Goal: Information Seeking & Learning: Learn about a topic

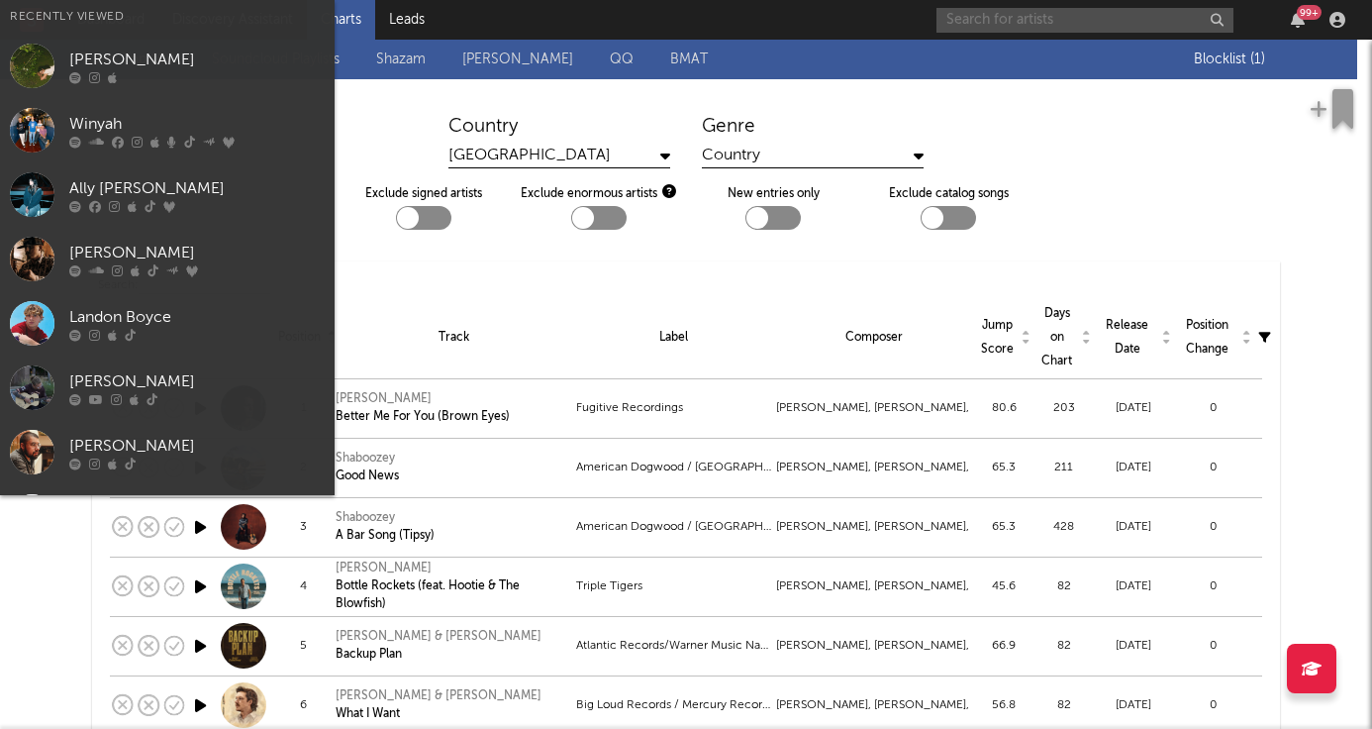
click at [1043, 20] on input "text" at bounding box center [1085, 20] width 297 height 25
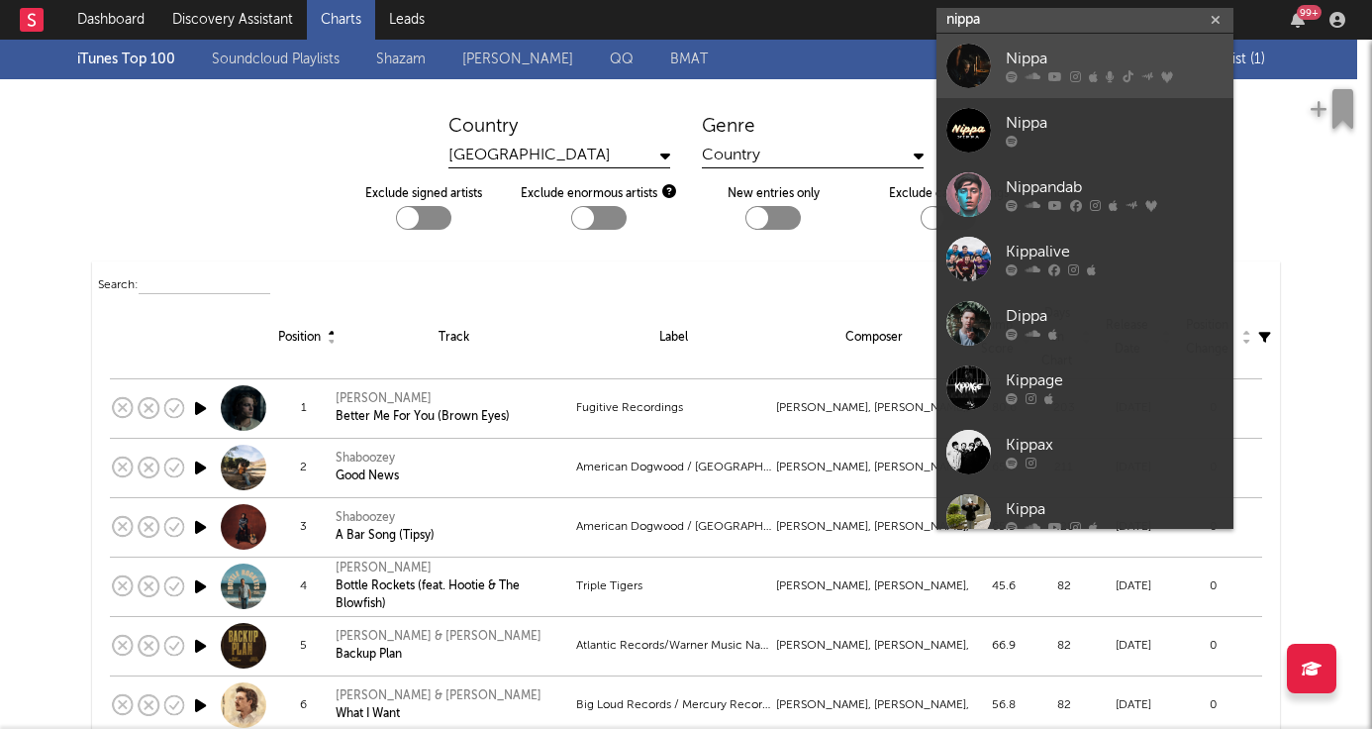
type input "nippa"
click at [1104, 57] on div "Nippa" at bounding box center [1115, 60] width 218 height 24
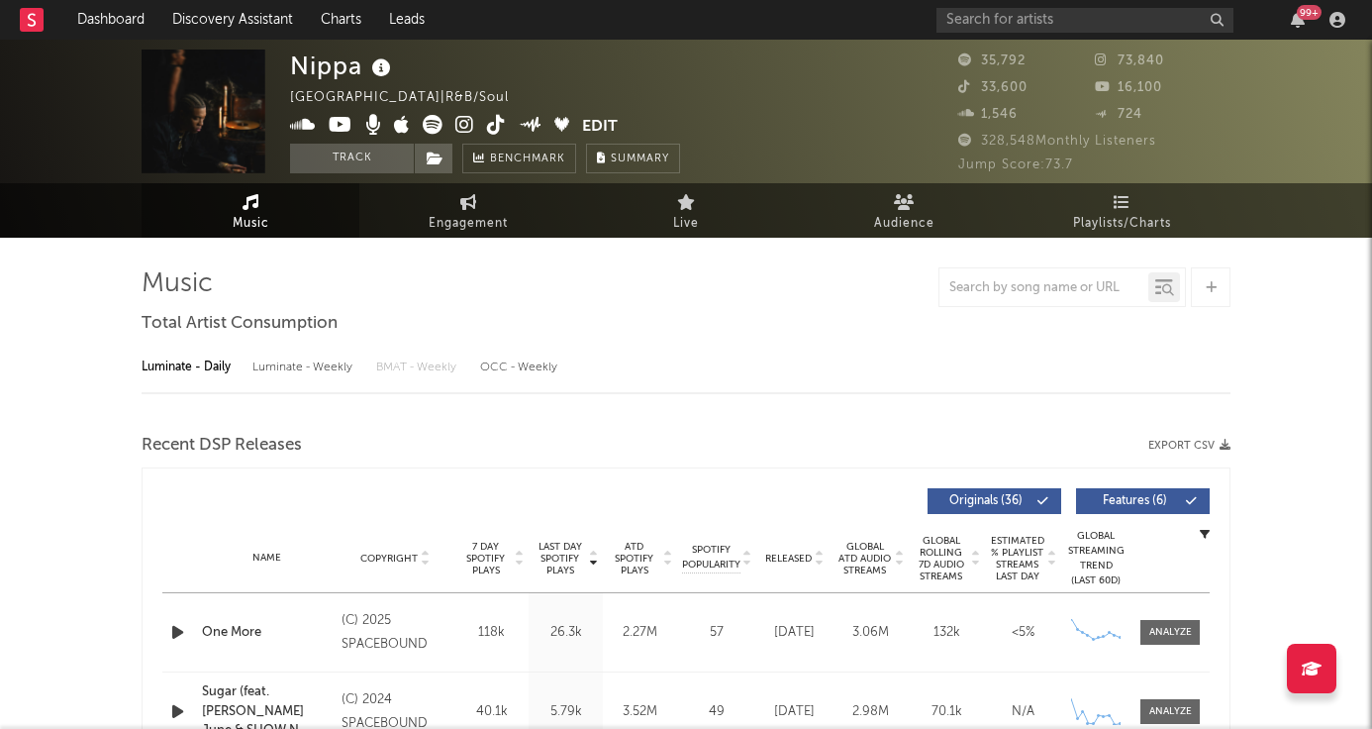
select select "6m"
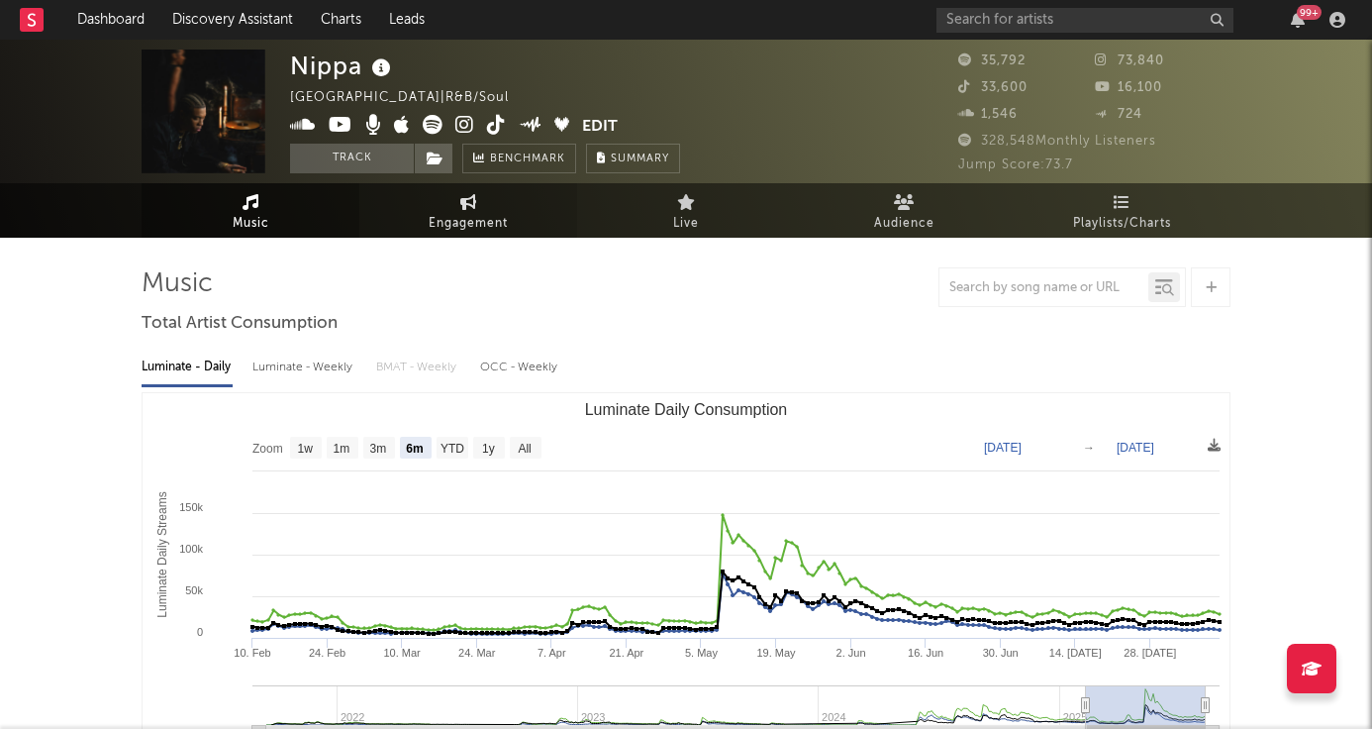
click at [469, 217] on span "Engagement" at bounding box center [468, 224] width 79 height 24
select select "1w"
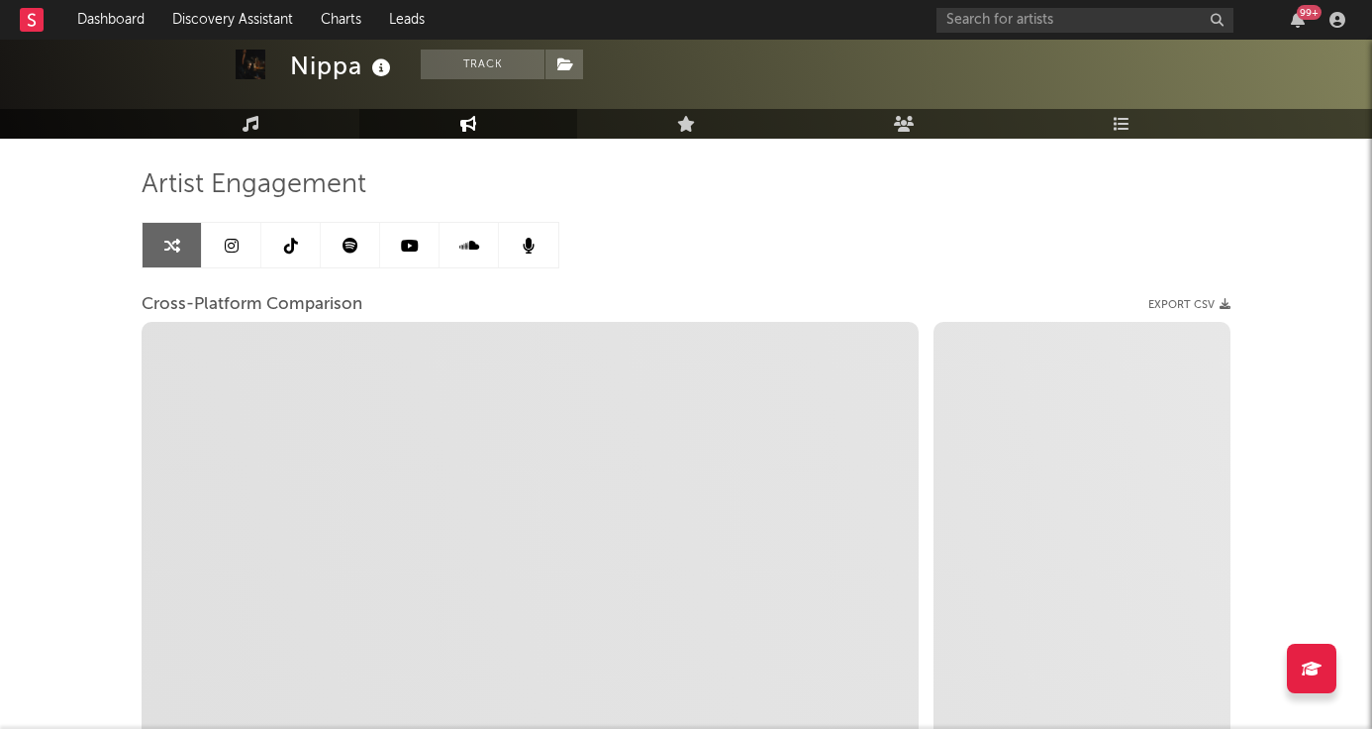
scroll to position [116, 0]
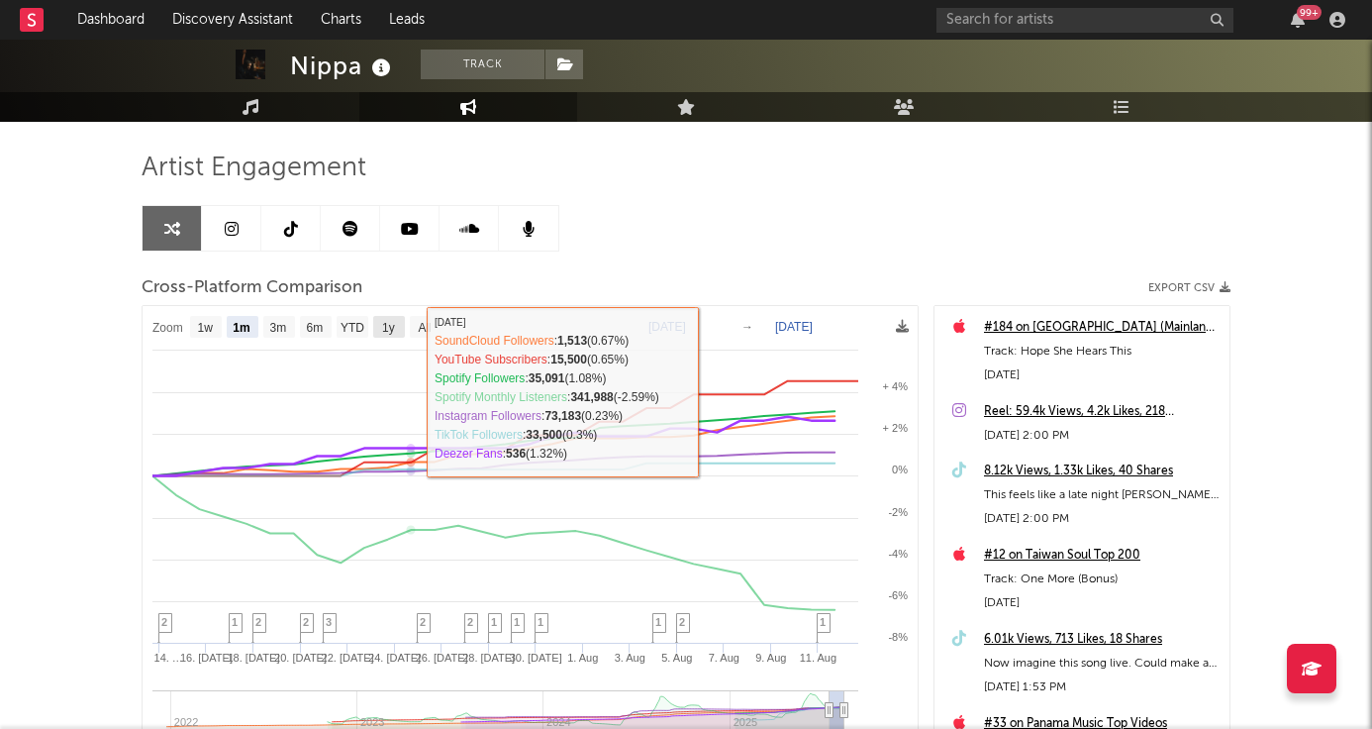
click at [394, 325] on text "1y" at bounding box center [388, 328] width 13 height 14
select select "1y"
type input "[DATE]"
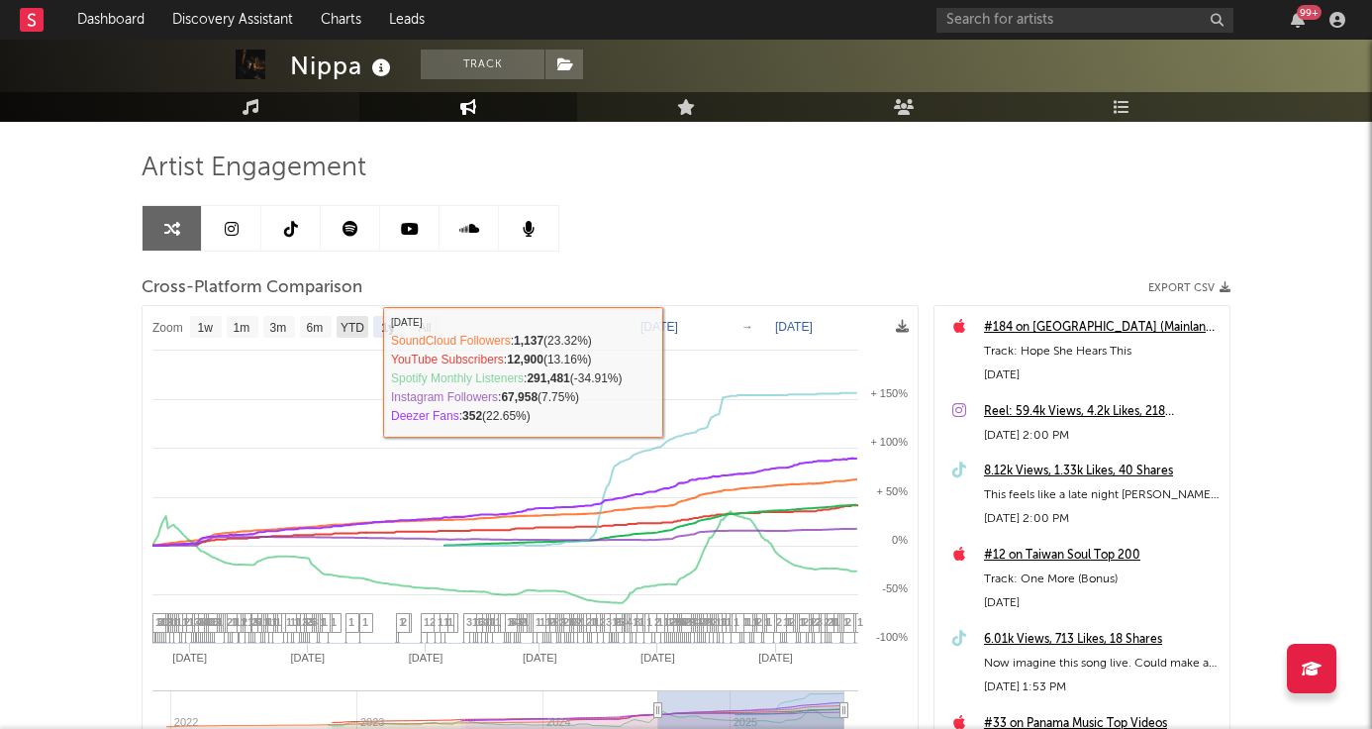
click at [349, 328] on text "YTD" at bounding box center [353, 328] width 24 height 14
select select "YTD"
type input "[DATE]"
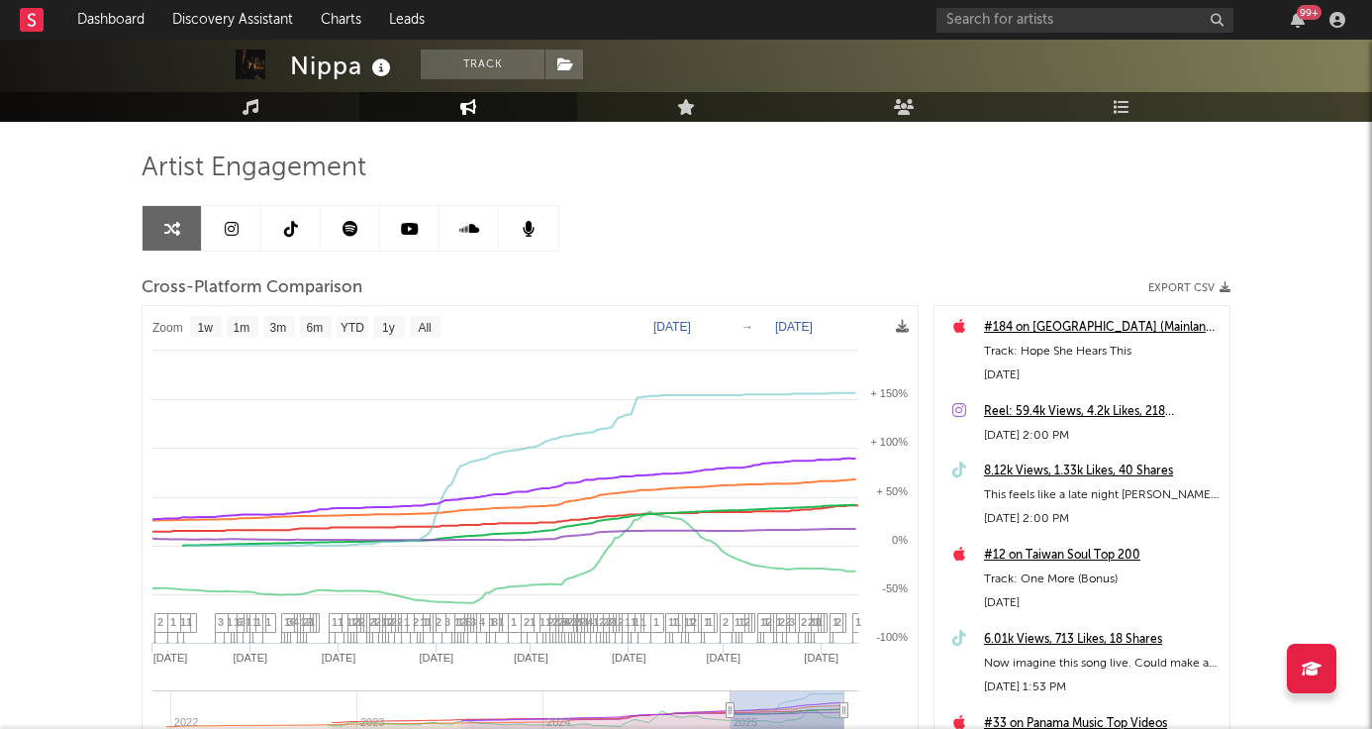
select select "1w"
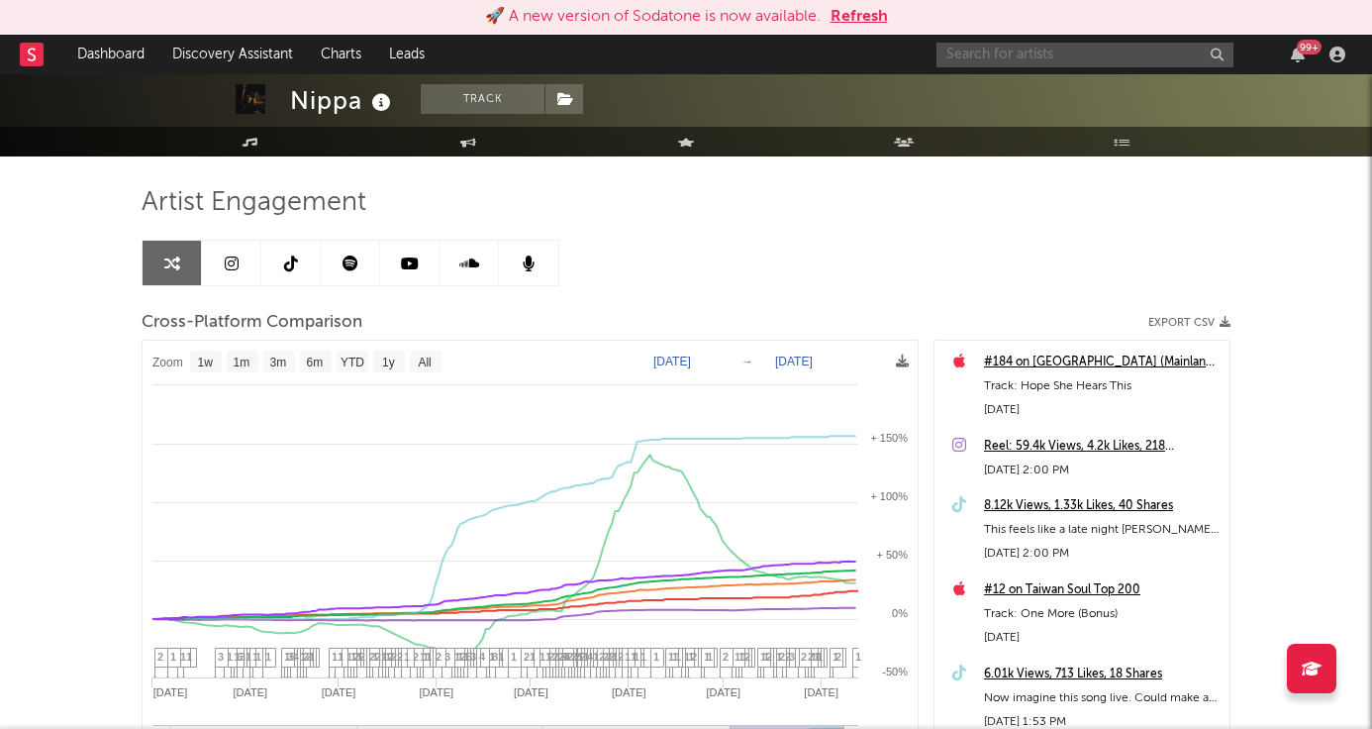
click at [978, 43] on input "text" at bounding box center [1085, 55] width 297 height 25
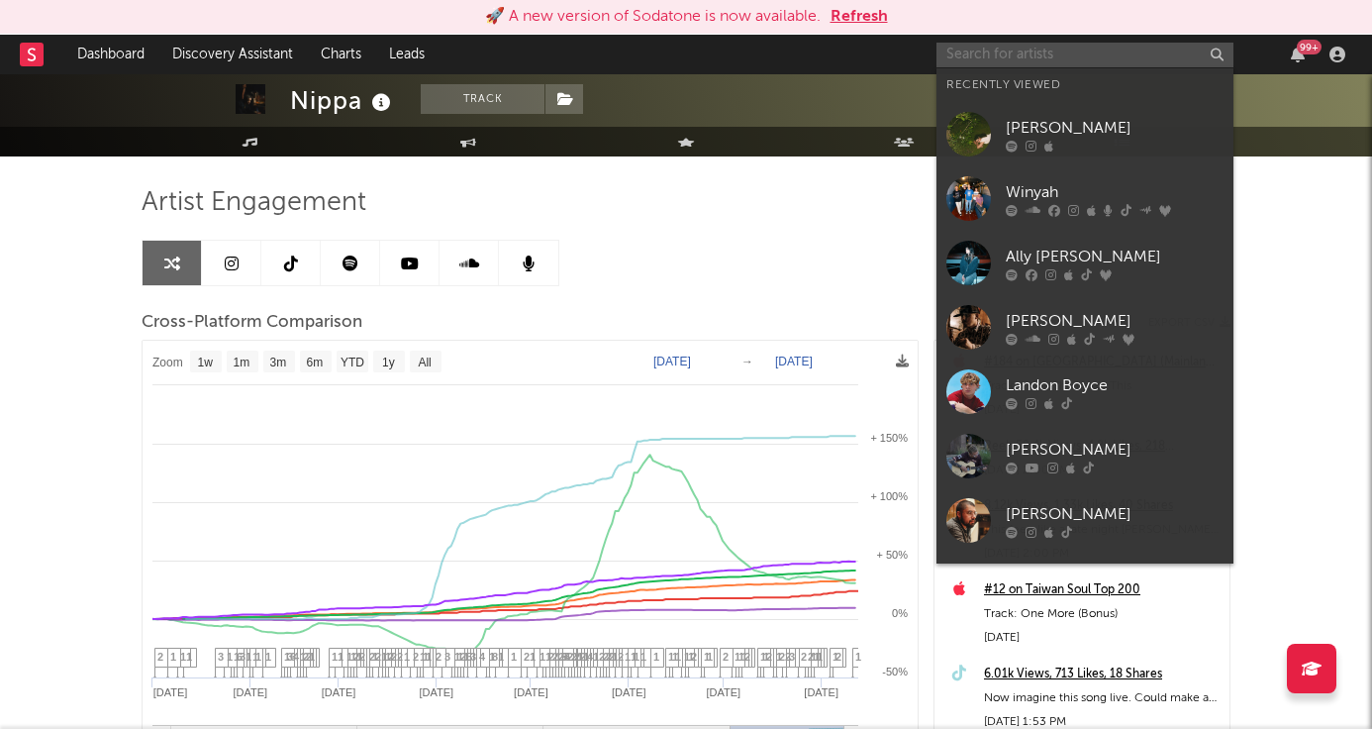
click at [977, 45] on input "text" at bounding box center [1085, 55] width 297 height 25
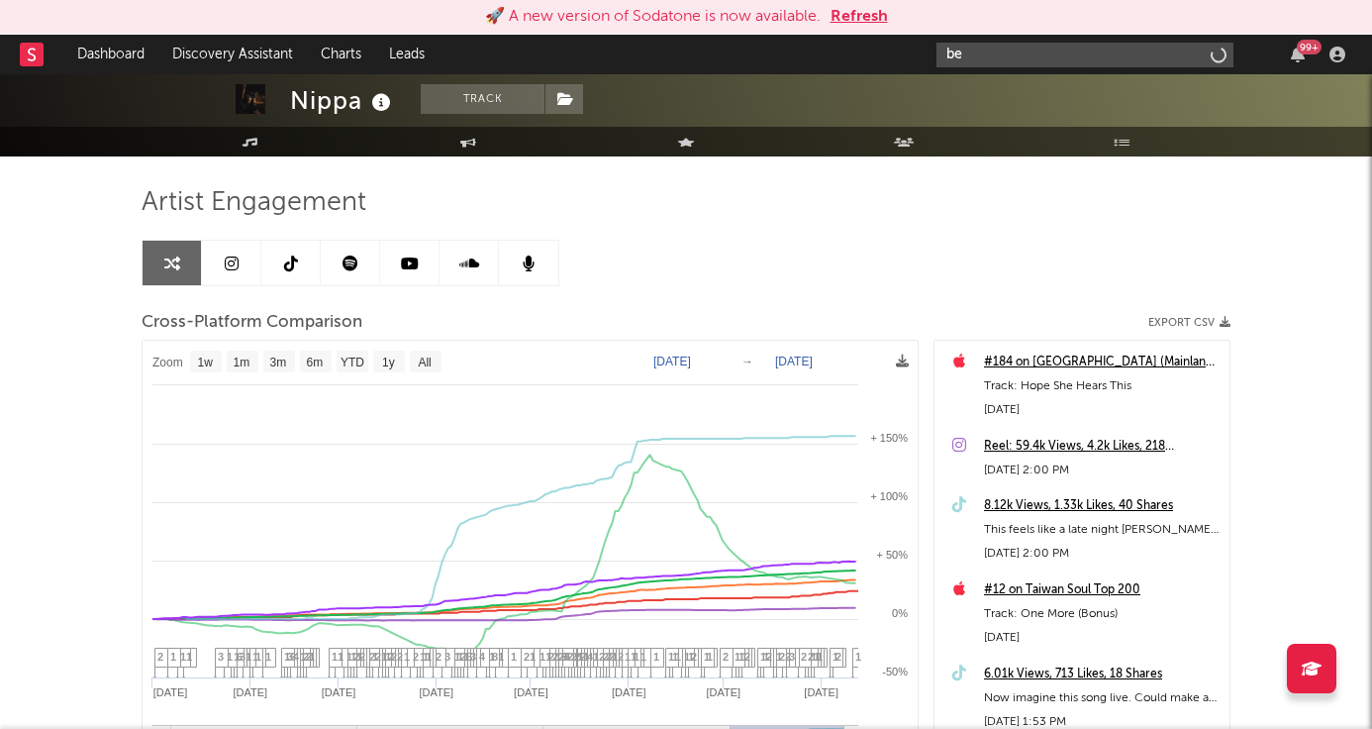
type input "b"
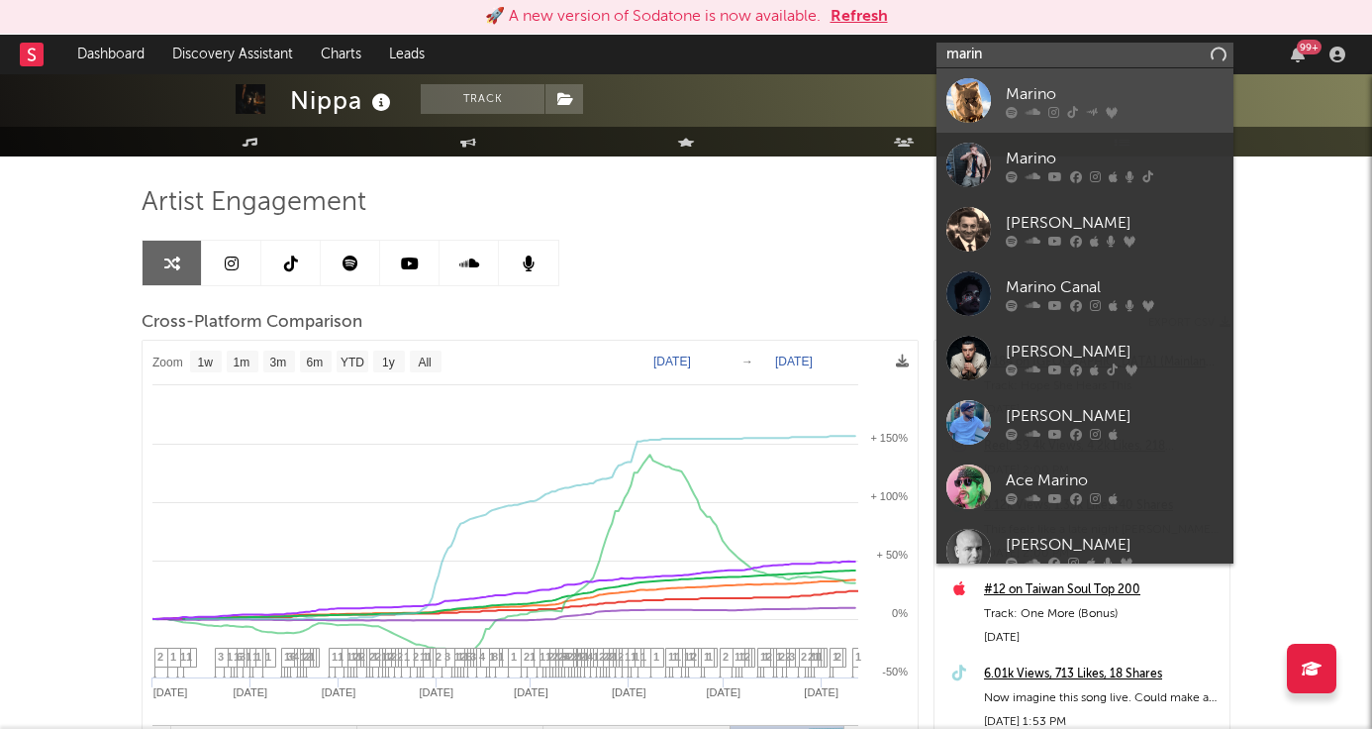
type input "marin"
click at [1009, 84] on div "Marino" at bounding box center [1115, 94] width 218 height 24
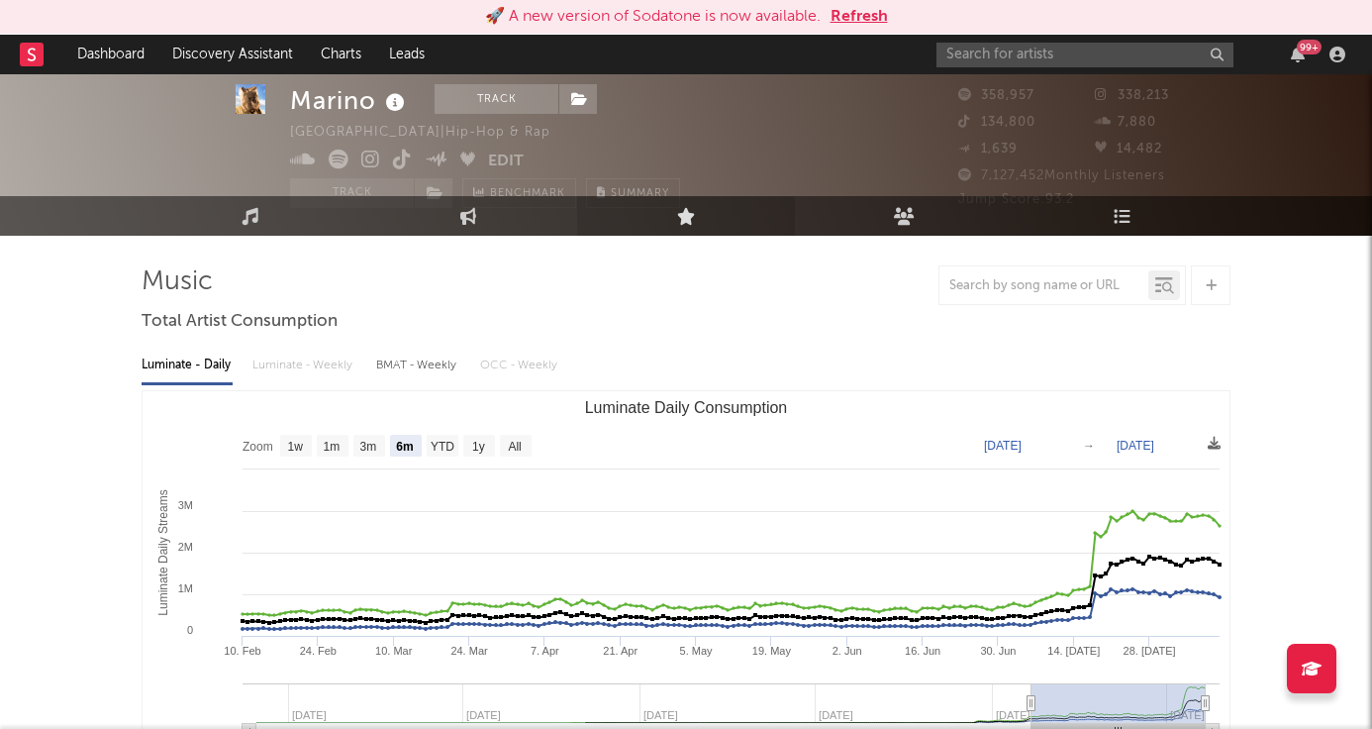
scroll to position [37, 0]
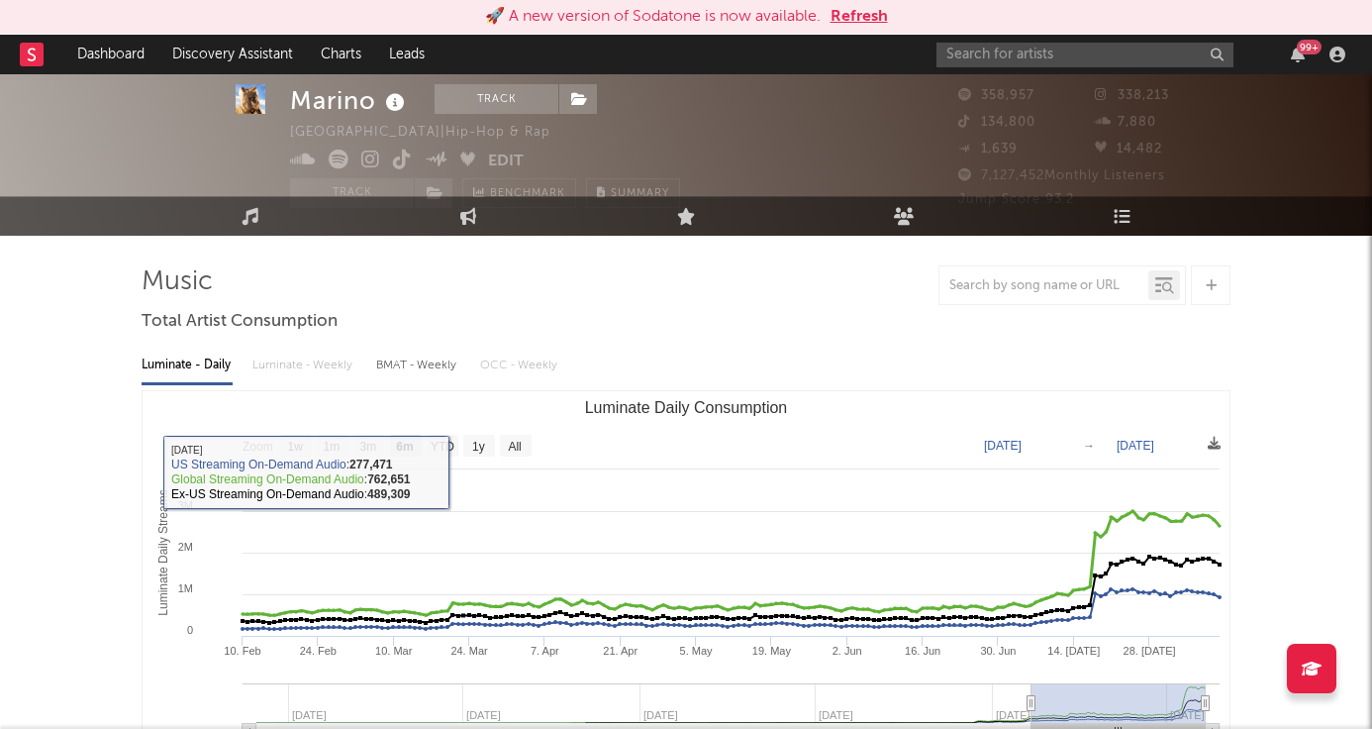
click at [491, 451] on rect "Luminate Daily Consumption" at bounding box center [479, 446] width 32 height 22
select select "1y"
type input "[DATE]"
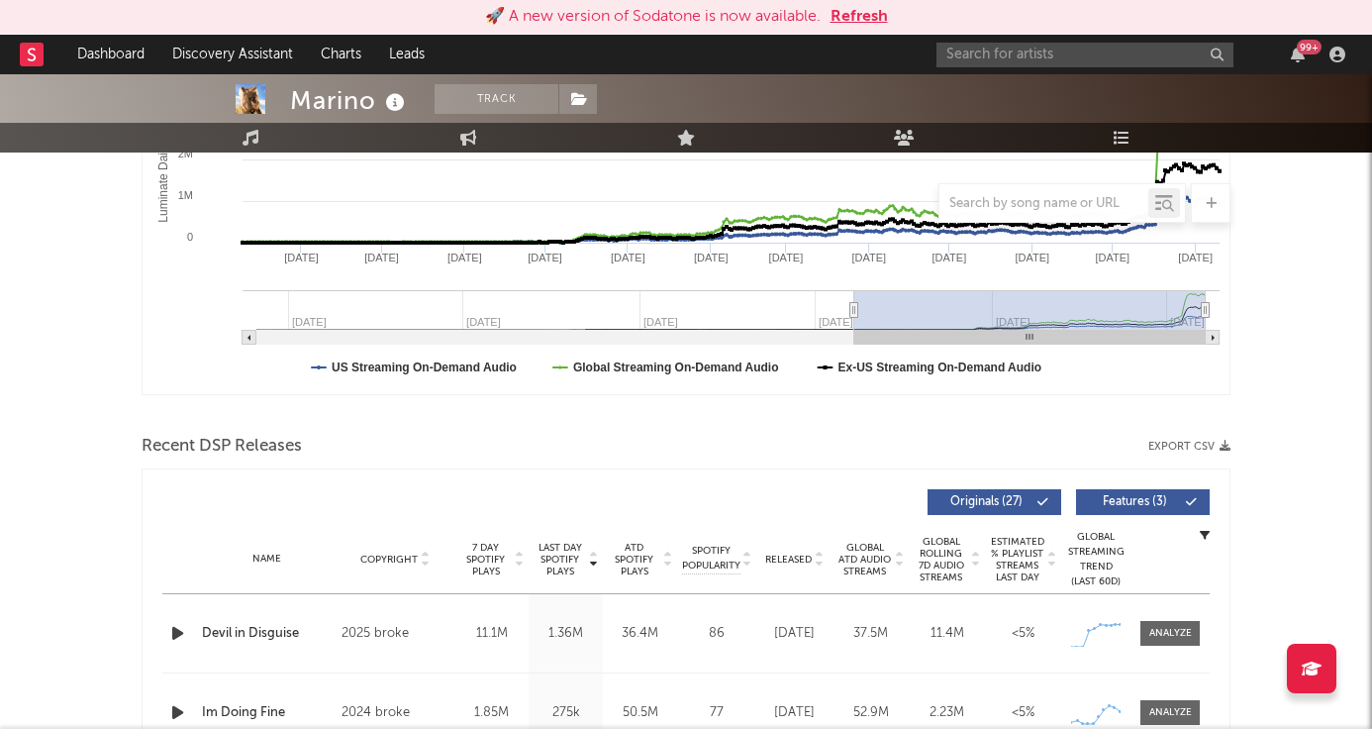
scroll to position [431, 0]
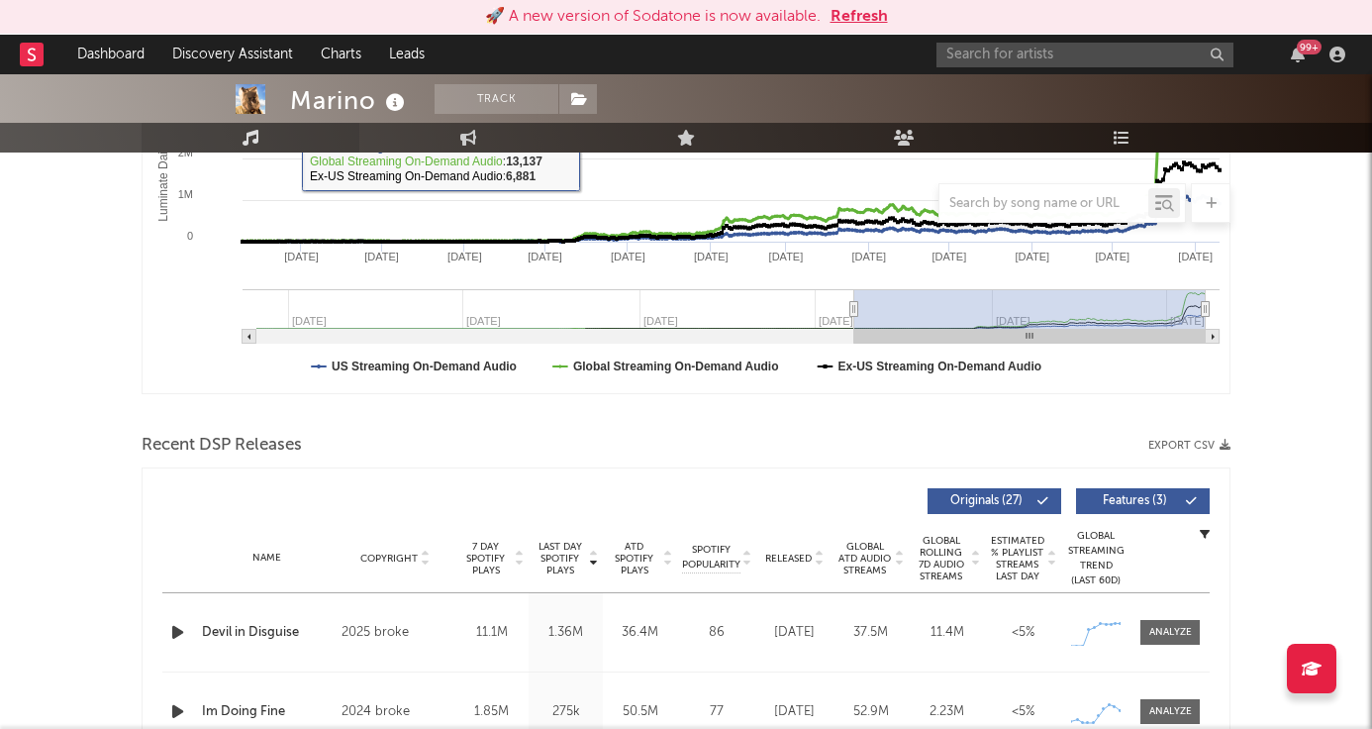
click at [260, 140] on link "Music" at bounding box center [251, 138] width 218 height 30
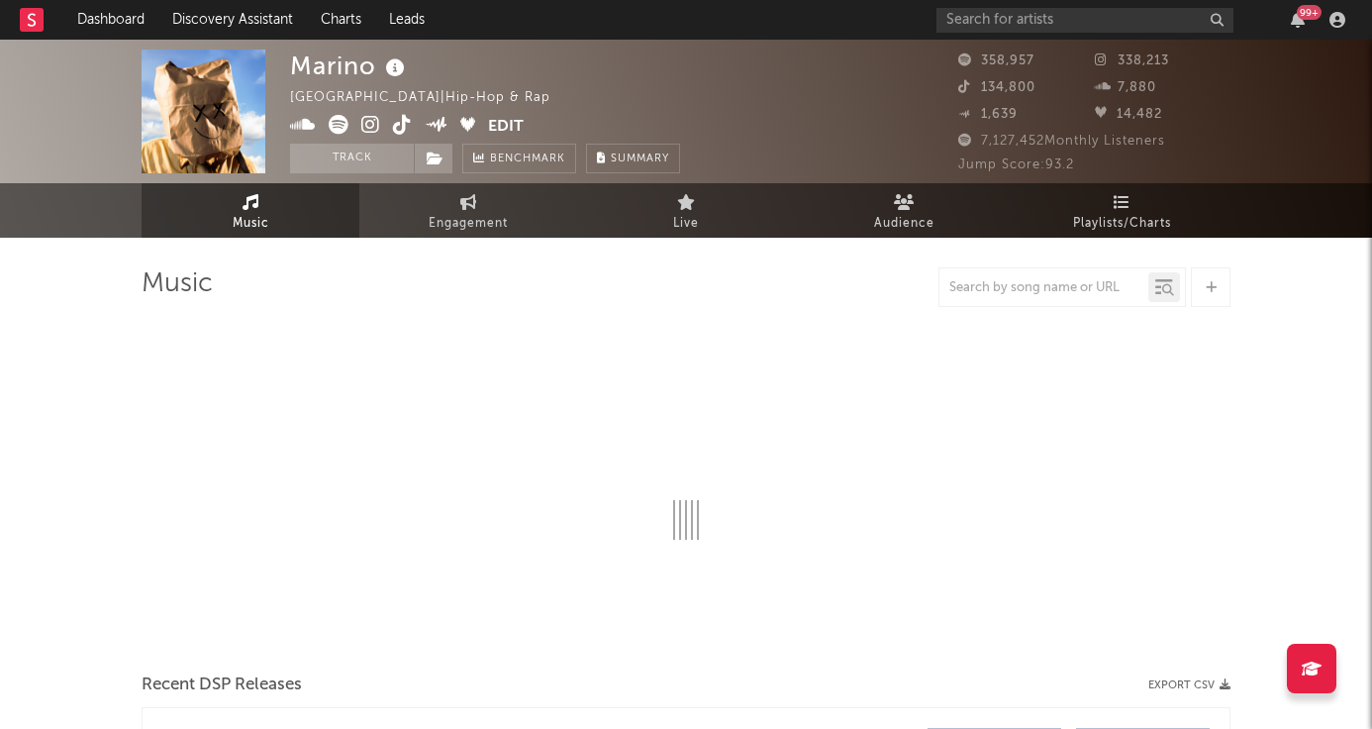
select select "6m"
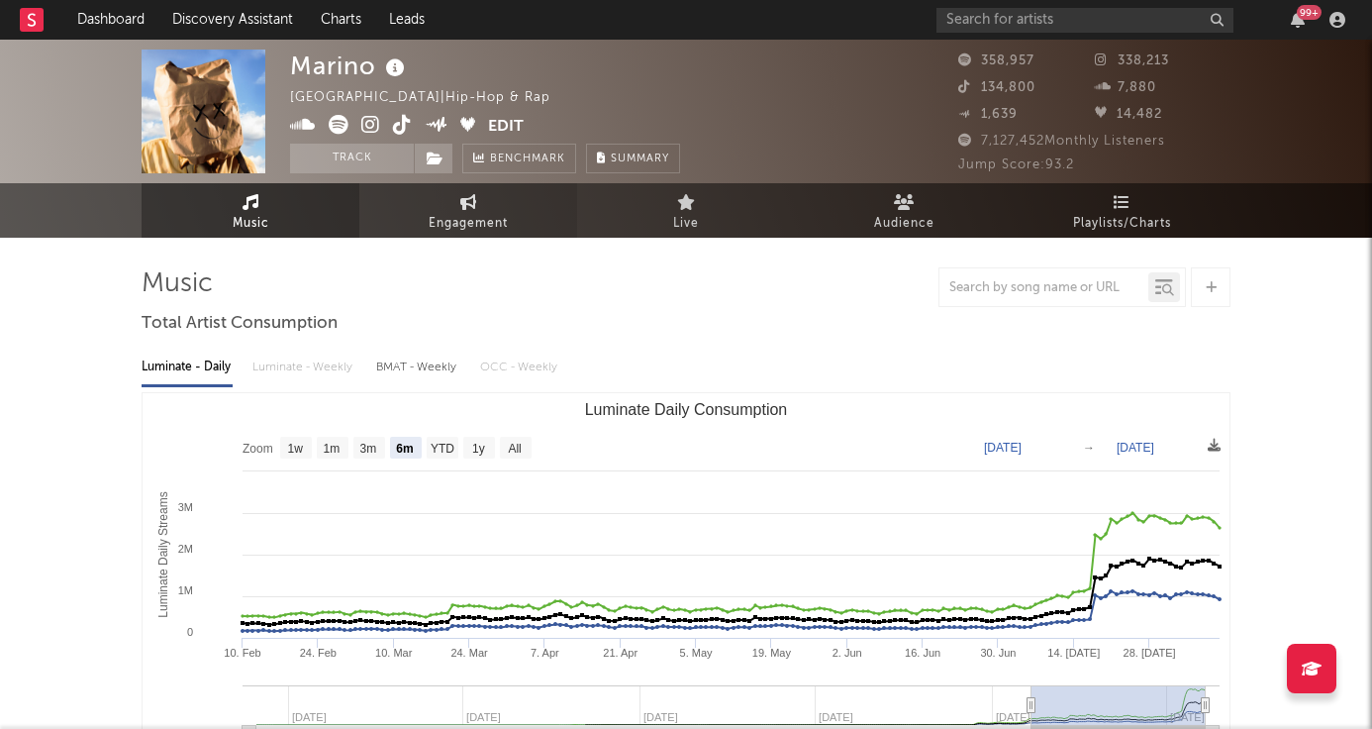
click at [515, 199] on link "Engagement" at bounding box center [468, 210] width 218 height 54
select select "1w"
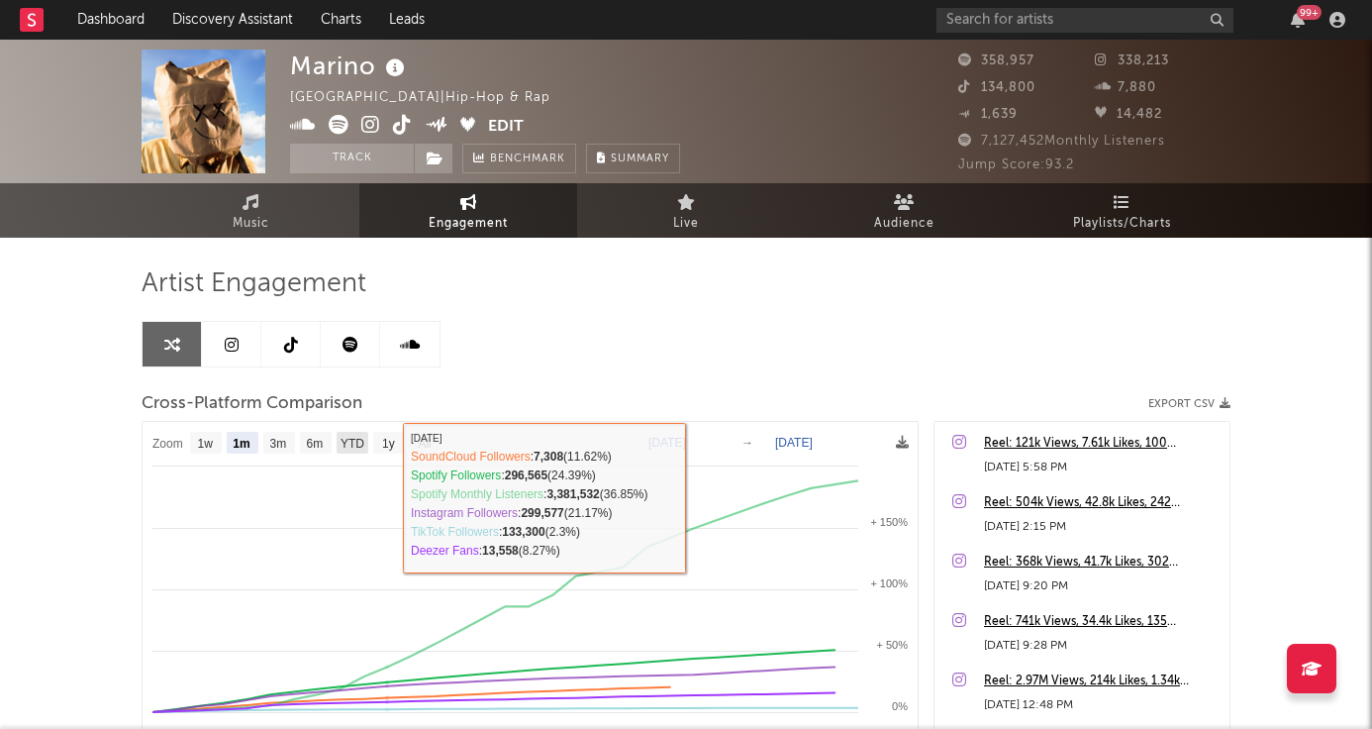
click at [354, 437] on text "YTD" at bounding box center [353, 444] width 24 height 14
select select "YTD"
type input "[DATE]"
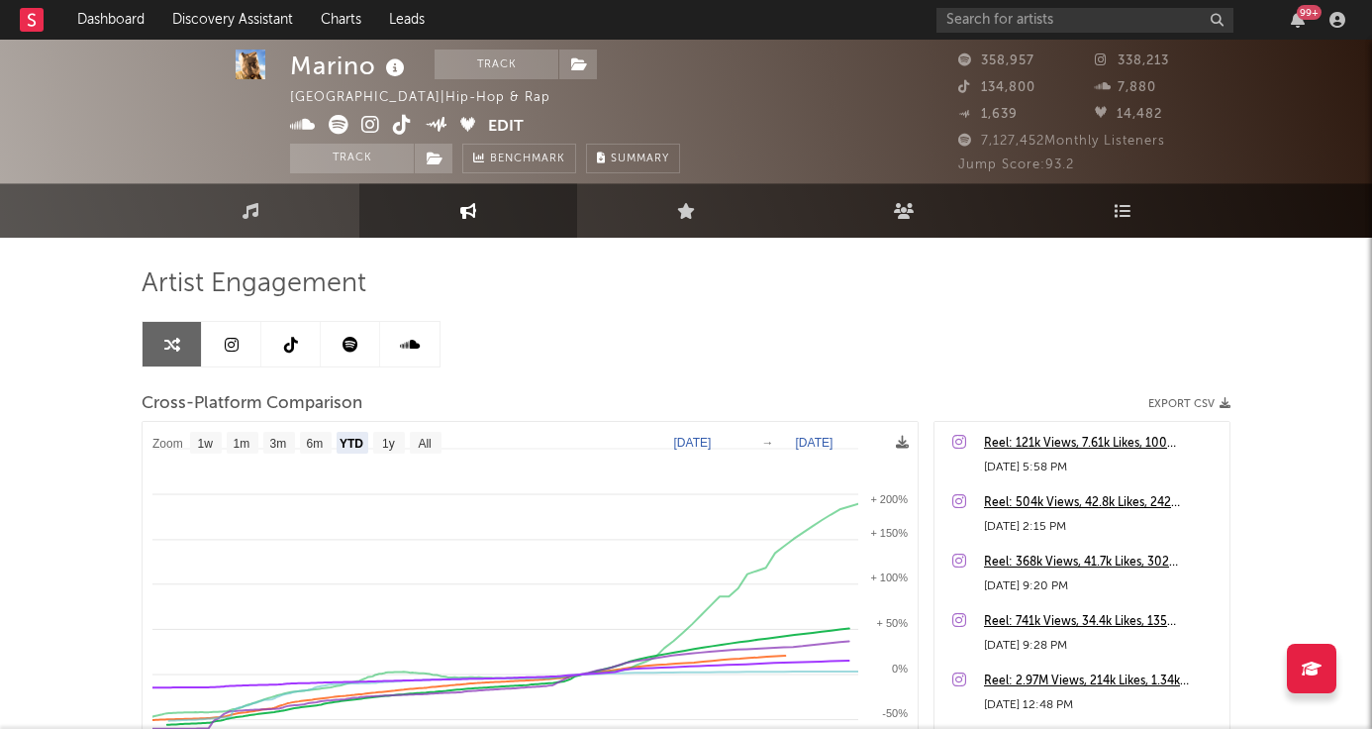
scroll to position [236, 0]
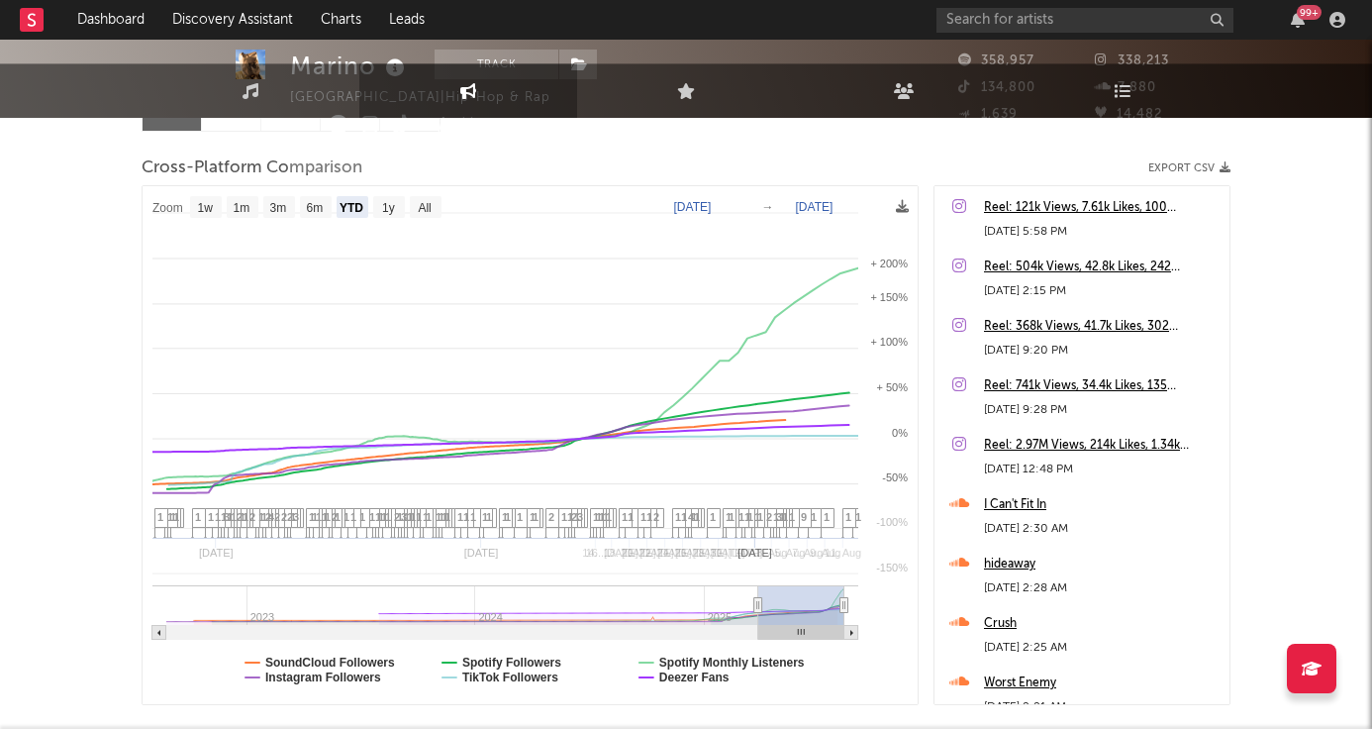
select select "1w"
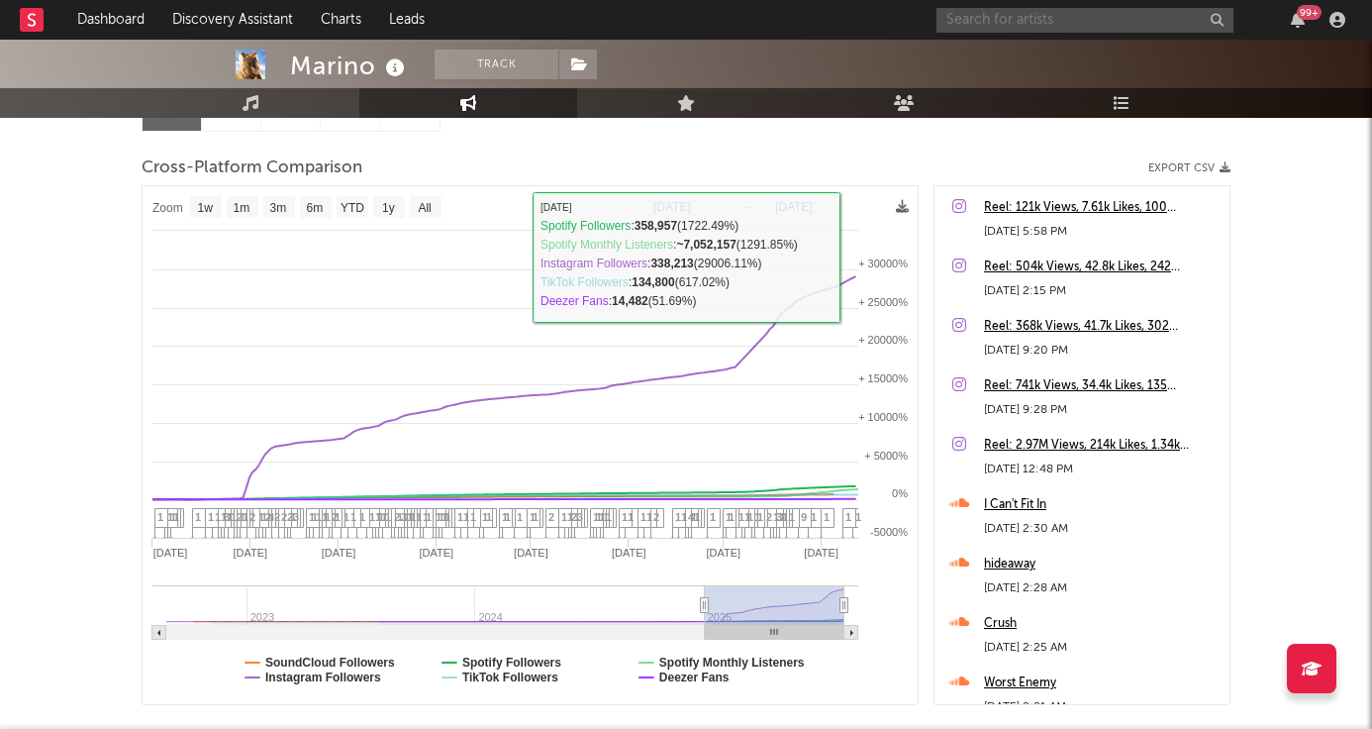
click at [1048, 25] on input "text" at bounding box center [1085, 20] width 297 height 25
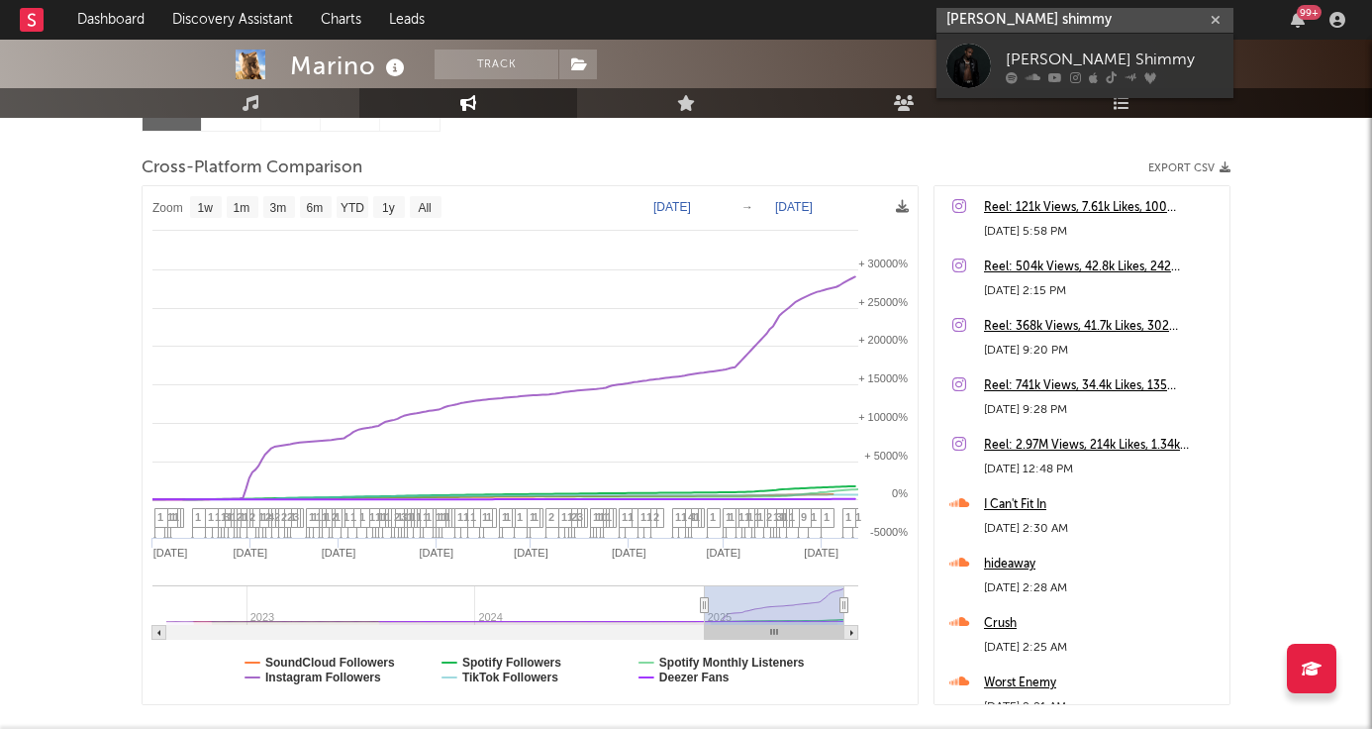
type input "Loe shimmy"
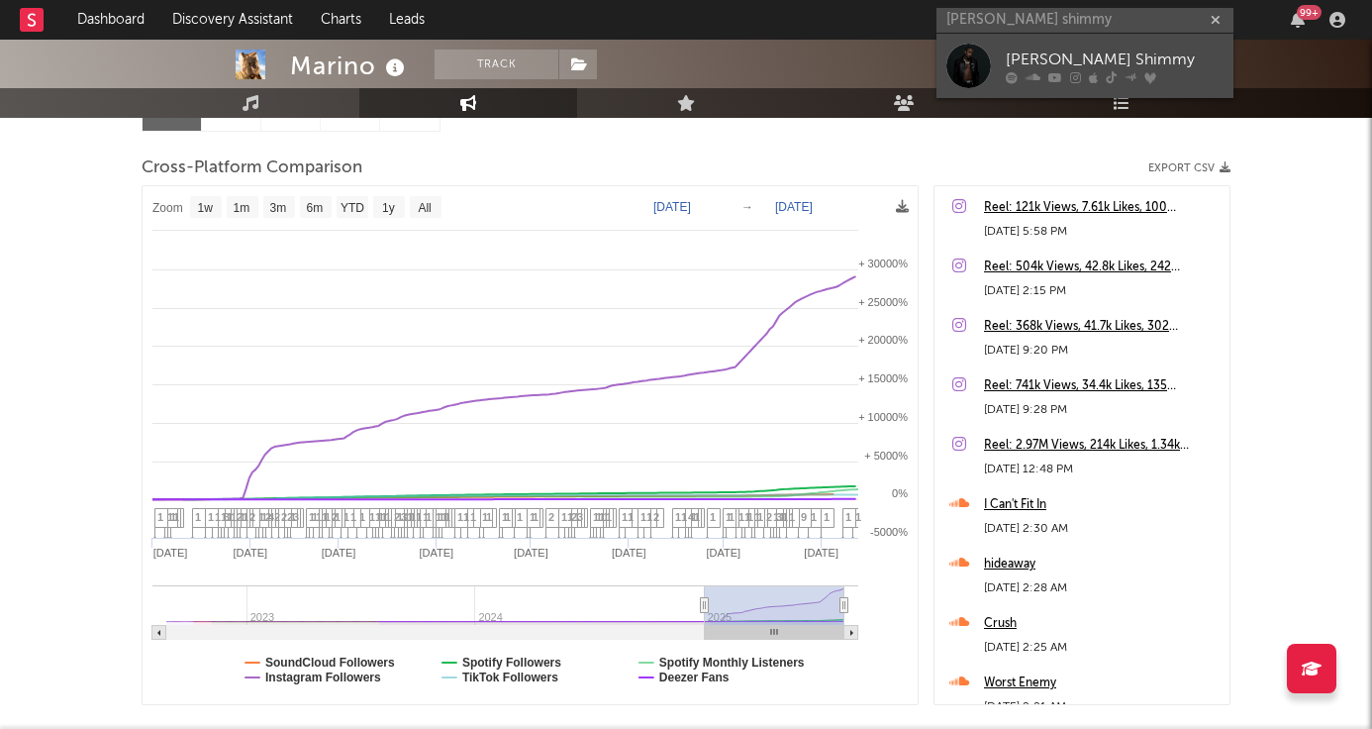
drag, startPoint x: 1048, startPoint y: 25, endPoint x: 1090, endPoint y: 50, distance: 49.8
click at [1090, 50] on div "Loe Shimmy" at bounding box center [1115, 60] width 218 height 24
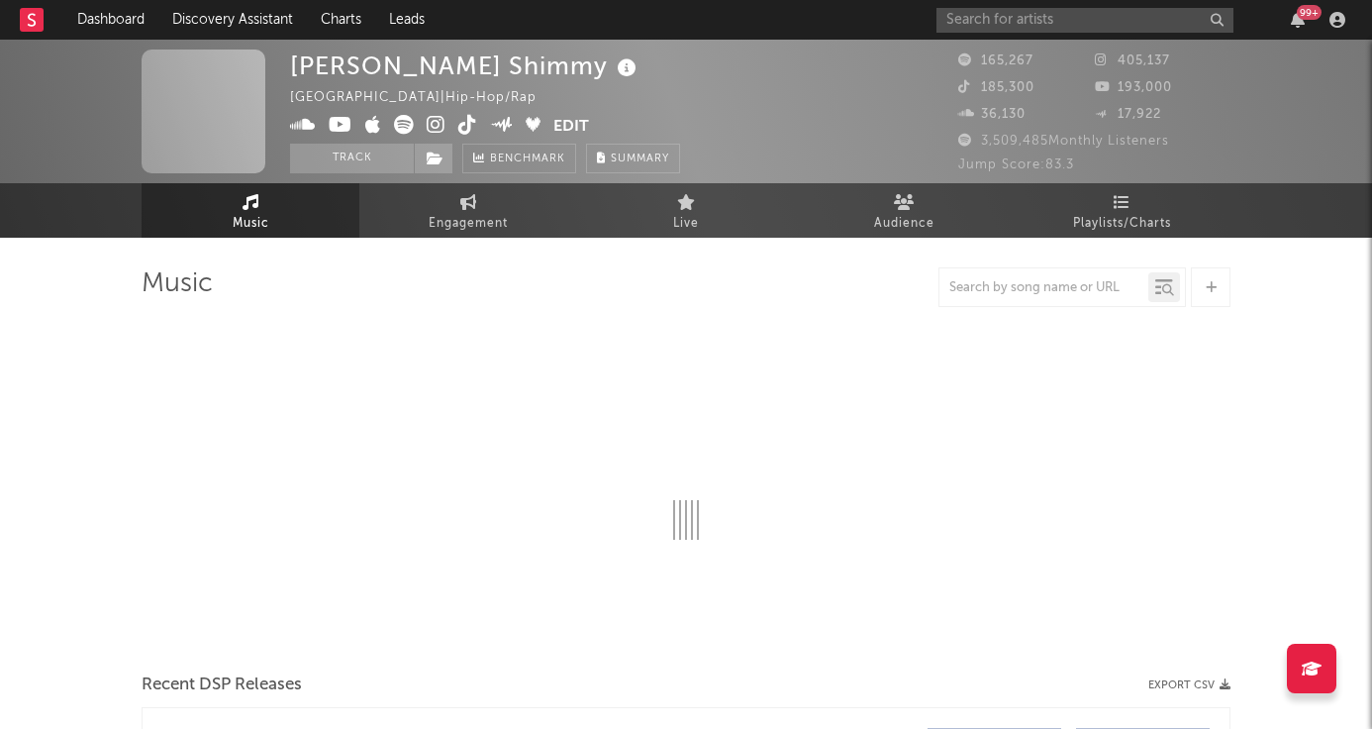
select select "6m"
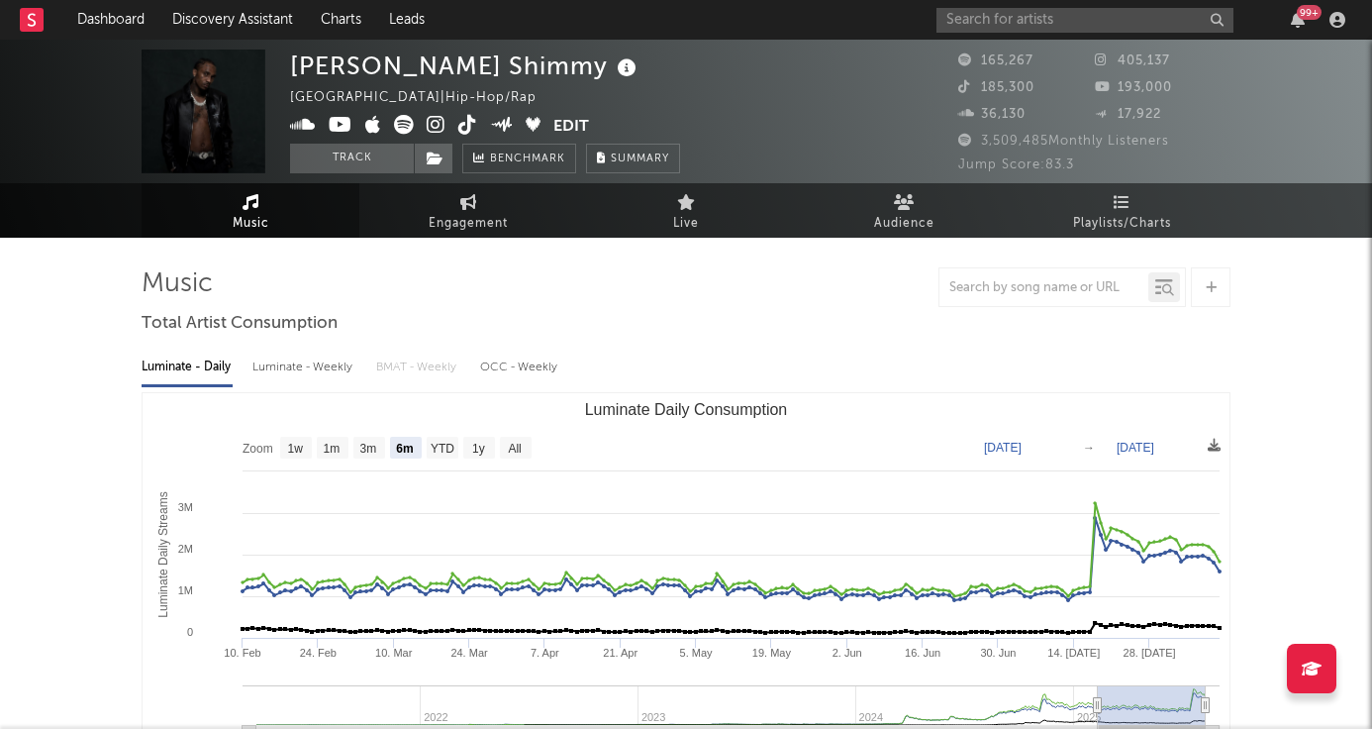
click at [443, 126] on icon at bounding box center [436, 125] width 19 height 20
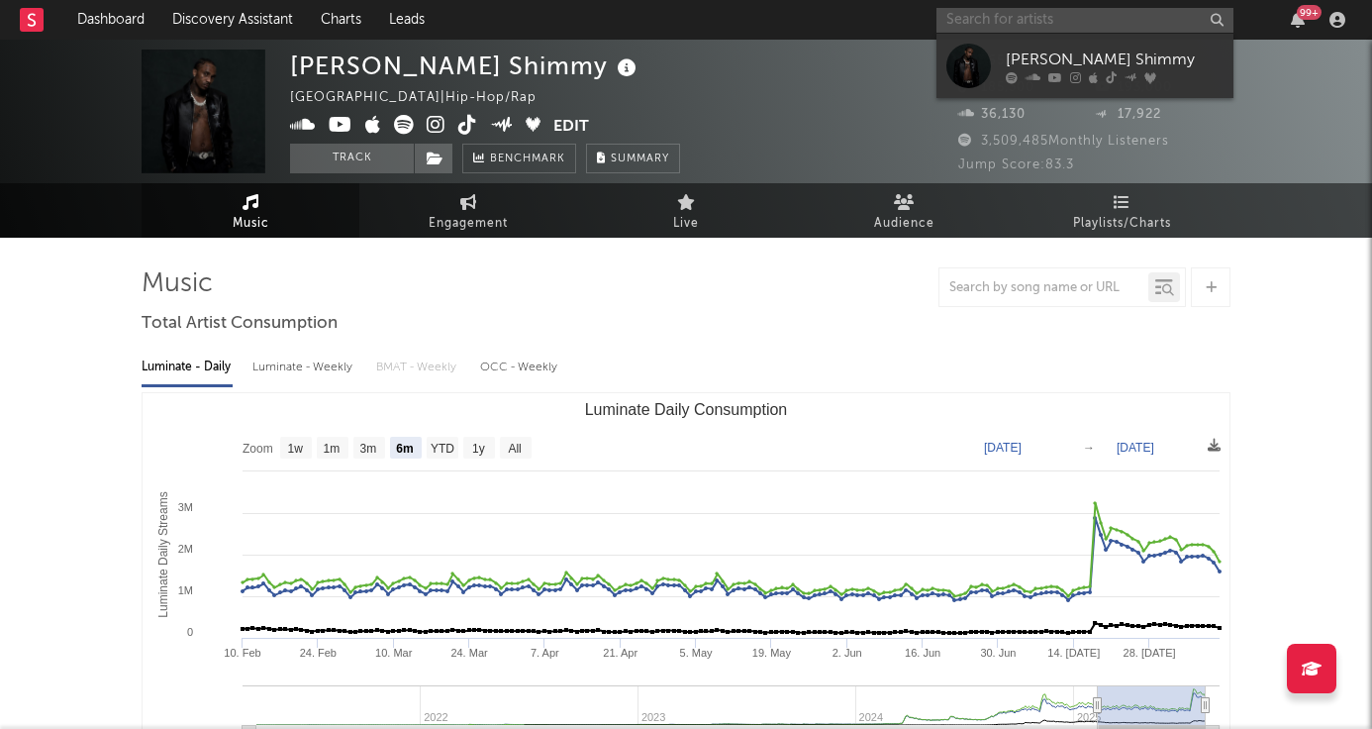
click at [977, 24] on input "text" at bounding box center [1085, 20] width 297 height 25
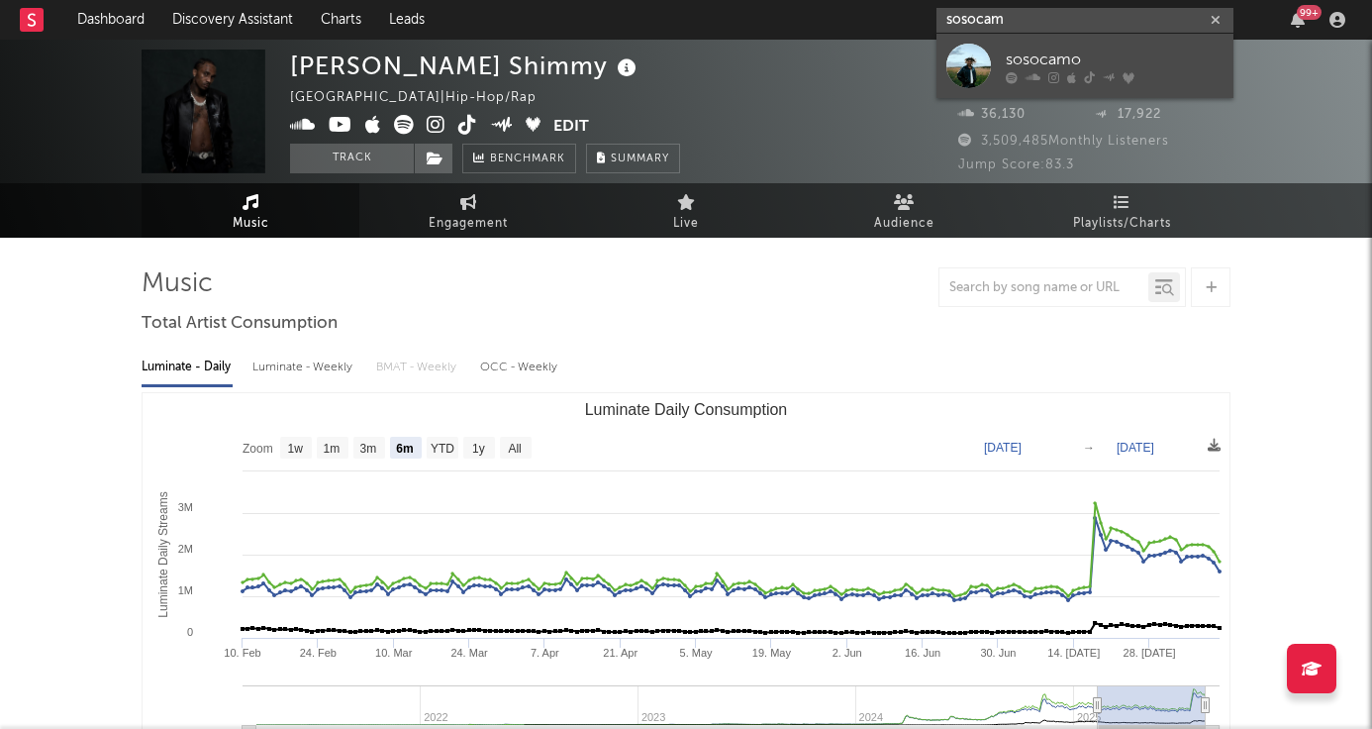
type input "sosocam"
click at [1020, 54] on div "sosocamo" at bounding box center [1115, 60] width 218 height 24
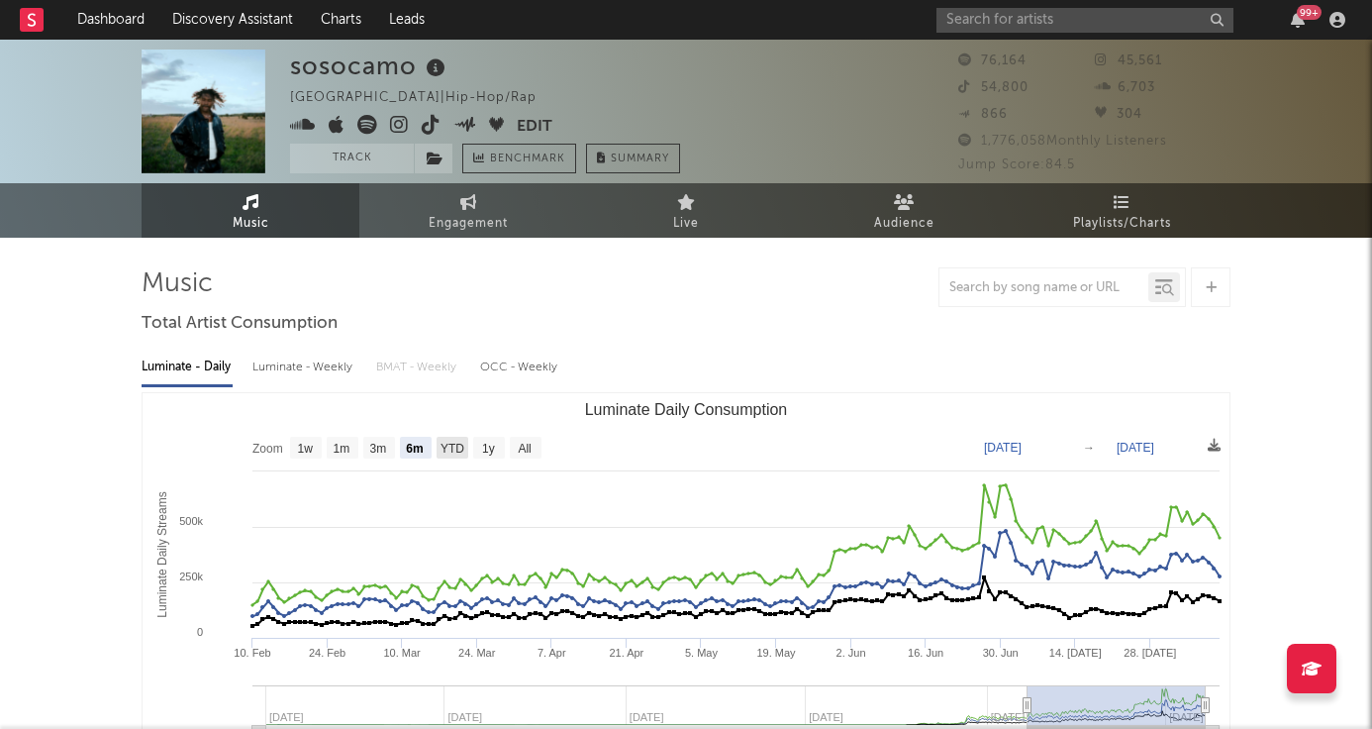
click at [451, 455] on rect "Luminate Daily Consumption" at bounding box center [453, 448] width 32 height 22
select select "YTD"
type input "[DATE]"
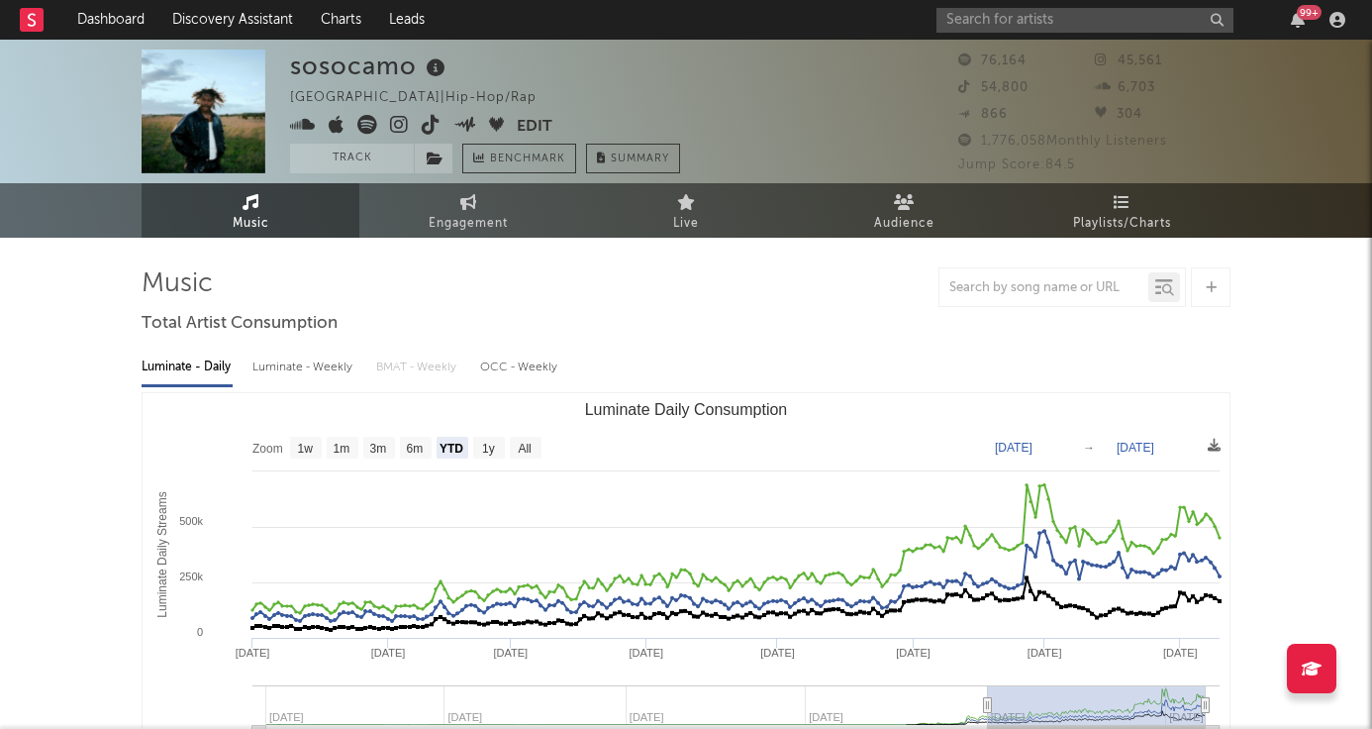
click at [394, 120] on icon at bounding box center [399, 125] width 19 height 20
click at [394, 121] on icon at bounding box center [399, 125] width 19 height 20
click at [244, 25] on link "Discovery Assistant" at bounding box center [232, 20] width 149 height 40
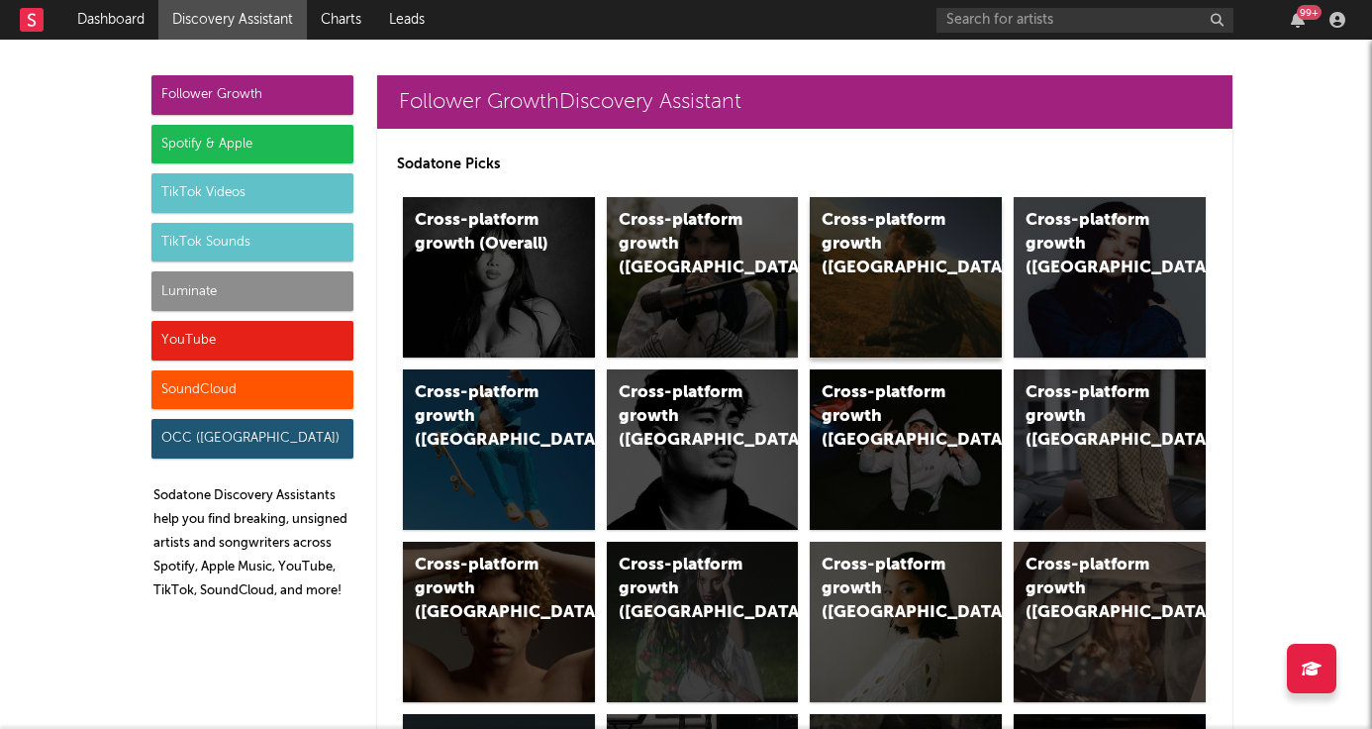
click at [888, 242] on div "Cross-platform growth (US)" at bounding box center [889, 244] width 135 height 71
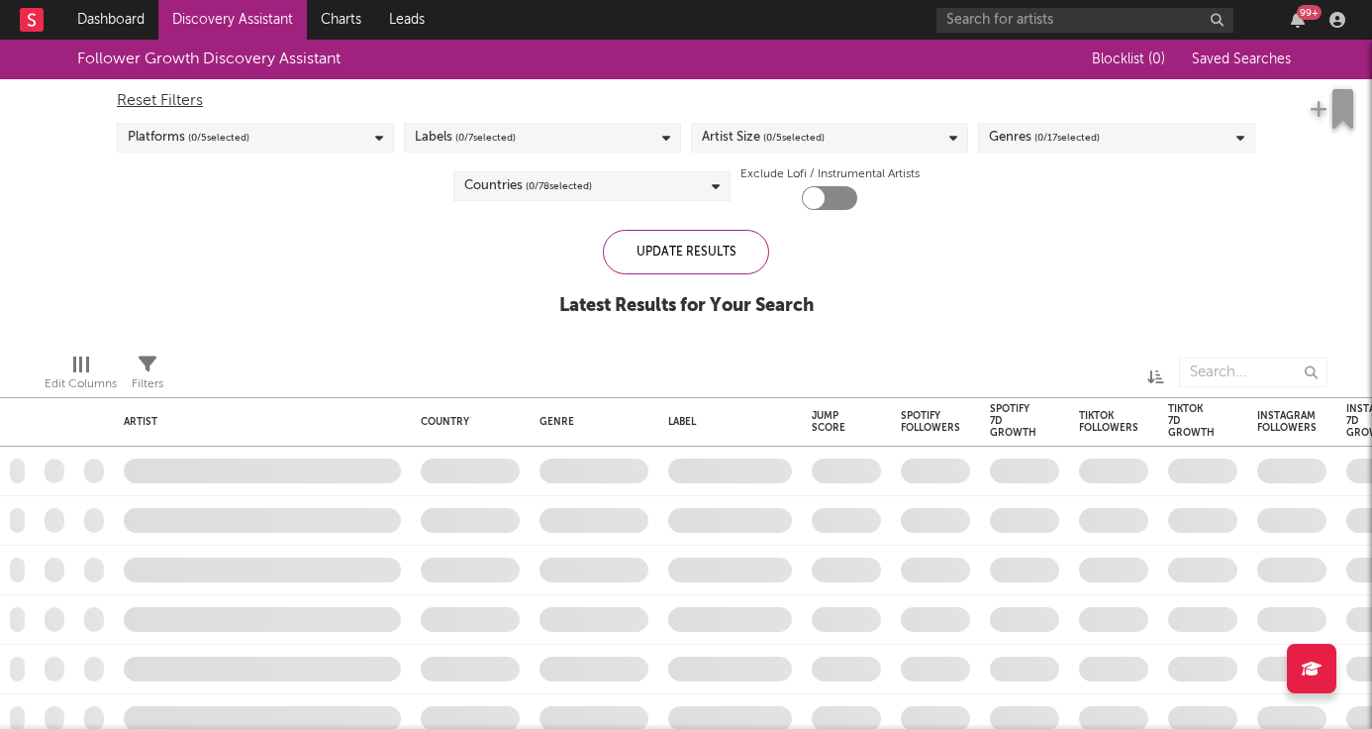
checkbox input "true"
